Goal: Understand site structure: Grasp the organization and layout of the website

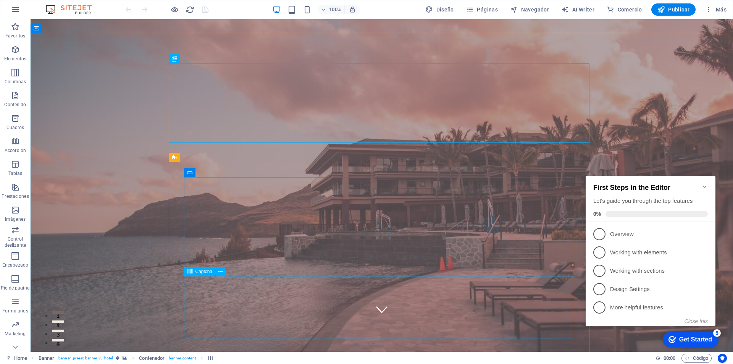
scroll to position [38, 0]
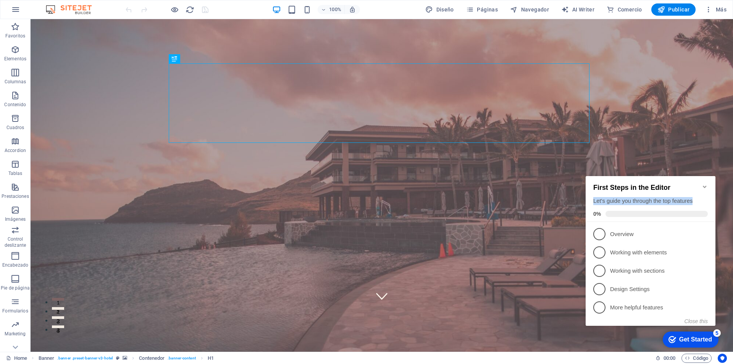
drag, startPoint x: 594, startPoint y: 198, endPoint x: 700, endPoint y: 196, distance: 105.8
click at [700, 197] on div "Let's guide you through the top features" at bounding box center [650, 201] width 115 height 8
click at [603, 230] on span "1" at bounding box center [599, 234] width 12 height 12
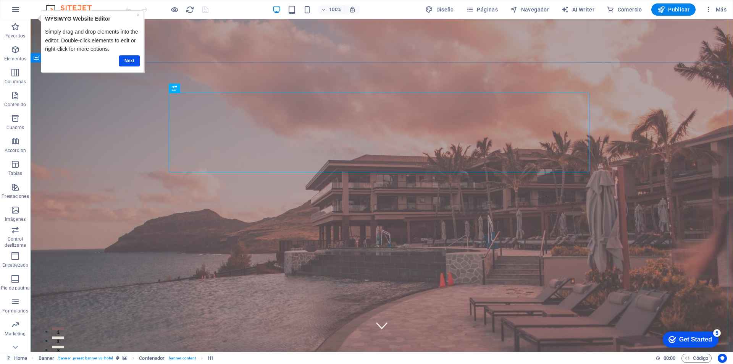
scroll to position [0, 0]
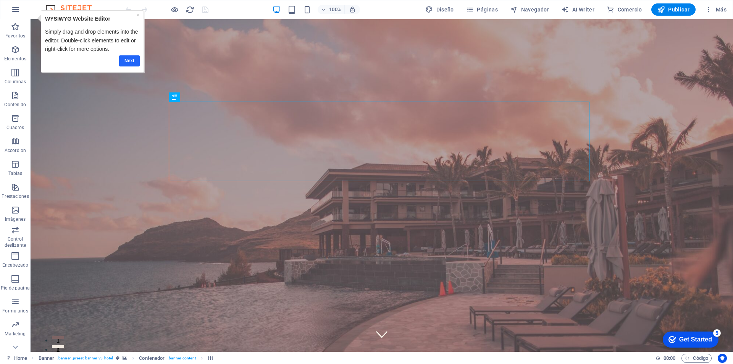
click at [131, 63] on link "Next" at bounding box center [129, 60] width 21 height 11
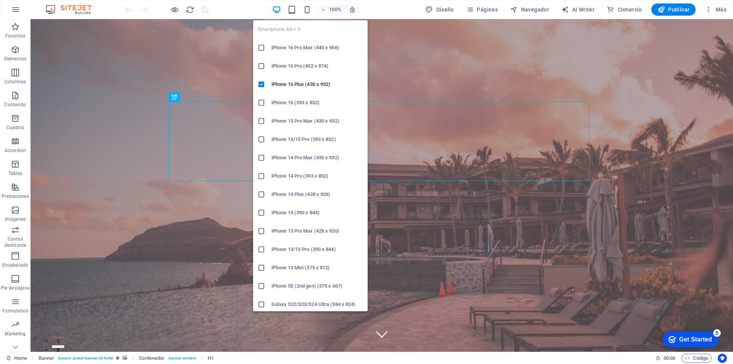
click at [299, 45] on h6 "iPhone 16 Pro Max (440 x 956)" at bounding box center [318, 47] width 92 height 9
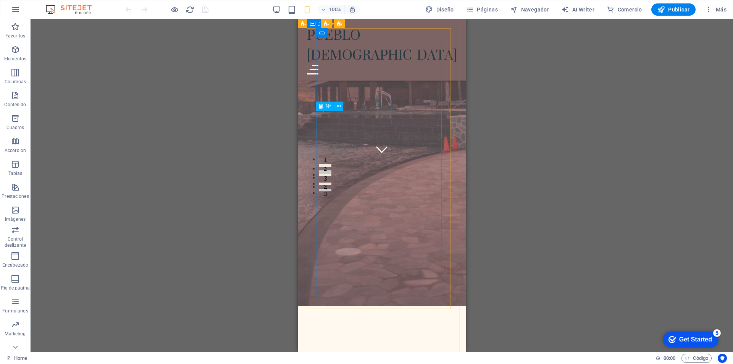
scroll to position [115, 0]
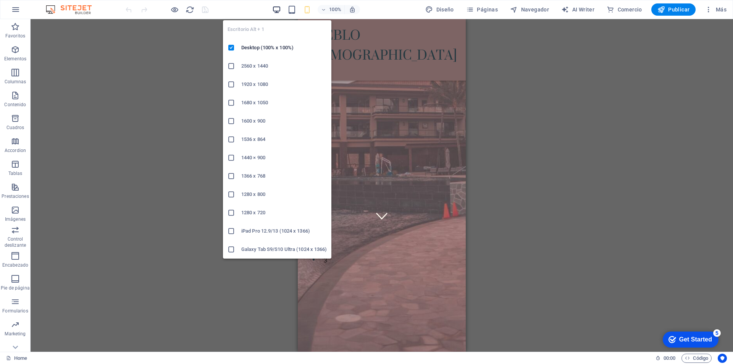
click at [280, 9] on icon "button" at bounding box center [276, 9] width 9 height 9
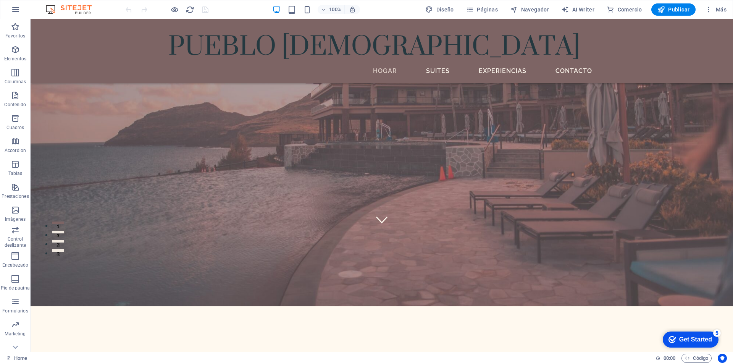
click at [372, 11] on div "100% Diseño Páginas Navegador AI Writer Comercio Publicar Más" at bounding box center [427, 9] width 606 height 12
